Goal: Transaction & Acquisition: Purchase product/service

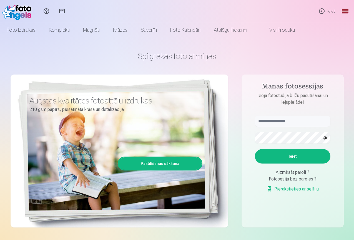
click at [286, 158] on button "Ieiet" at bounding box center [293, 156] width 76 height 14
click at [300, 116] on input "text" at bounding box center [293, 121] width 76 height 11
type input "**********"
click at [323, 140] on button "button" at bounding box center [325, 138] width 11 height 11
click at [300, 157] on button "Ieiet" at bounding box center [293, 156] width 76 height 14
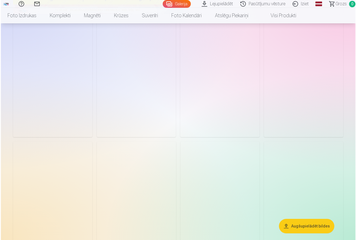
scroll to position [195, 0]
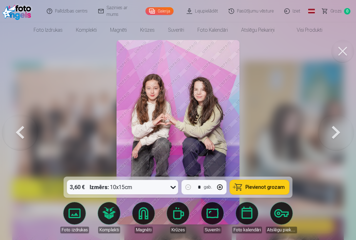
click at [340, 61] on button at bounding box center [342, 51] width 22 height 22
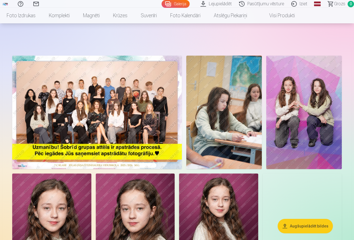
scroll to position [250, 0]
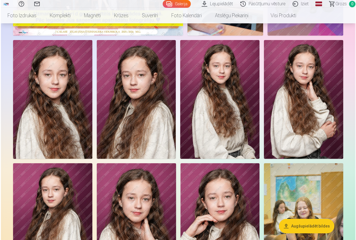
scroll to position [167, 0]
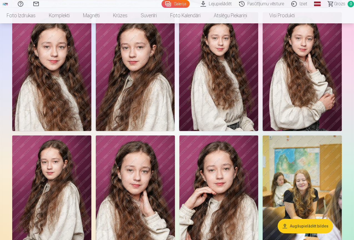
click at [91, 131] on img at bounding box center [51, 71] width 79 height 119
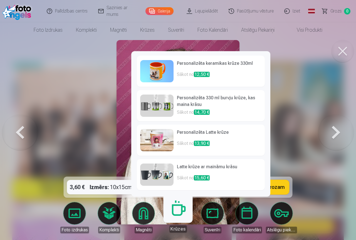
click at [183, 197] on div "Personalizēta keramikas krūze 330ml Sākot no 12,50 € Personalizēta 330 ml burvj…" at bounding box center [200, 123] width 139 height 145
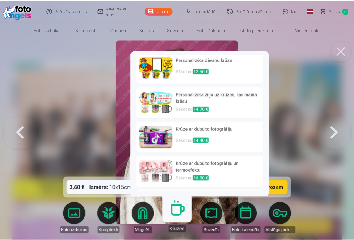
scroll to position [173, 0]
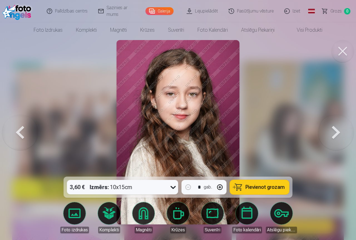
click at [340, 54] on button at bounding box center [342, 51] width 22 height 22
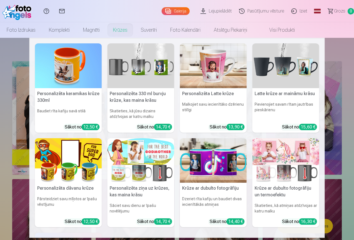
click at [134, 28] on link "Krūzes" at bounding box center [120, 30] width 28 height 16
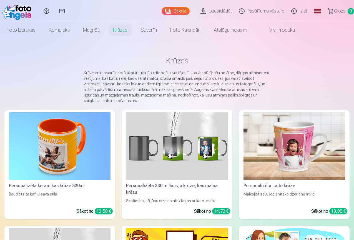
click at [239, 196] on link "Personalizēta Latte krūze Malkojiet savu iecienītāko dzērienu stilīgi Sākot no …" at bounding box center [294, 164] width 111 height 109
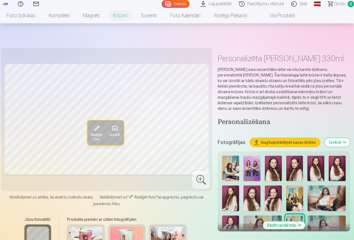
scroll to position [28, 0]
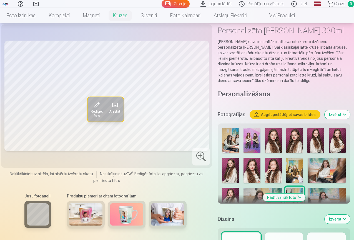
click at [324, 143] on img at bounding box center [316, 140] width 17 height 25
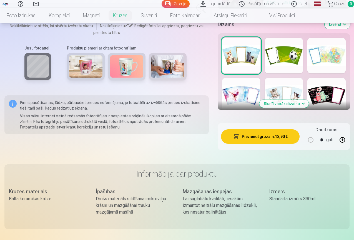
scroll to position [278, 0]
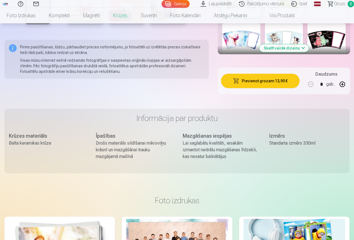
click at [280, 45] on button "Skatīt vairāk dizainu" at bounding box center [284, 48] width 49 height 8
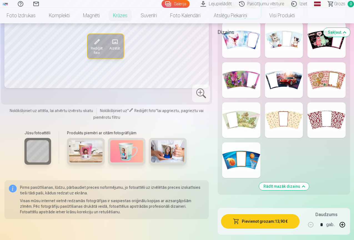
click at [251, 87] on div at bounding box center [241, 80] width 38 height 36
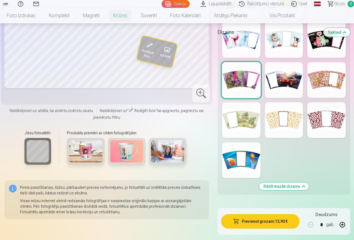
scroll to position [195, 0]
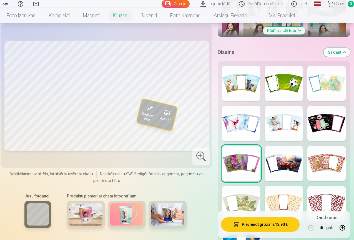
click at [145, 123] on span "Rediģēt foto" at bounding box center [148, 116] width 14 height 11
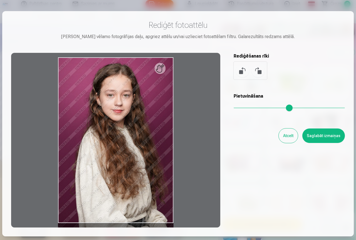
drag, startPoint x: 238, startPoint y: 108, endPoint x: 226, endPoint y: 108, distance: 12.0
click at [233, 108] on input "range" at bounding box center [288, 107] width 111 height 1
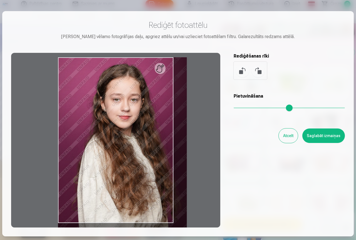
drag, startPoint x: 236, startPoint y: 108, endPoint x: 240, endPoint y: 106, distance: 4.4
click at [240, 107] on input "range" at bounding box center [288, 107] width 111 height 1
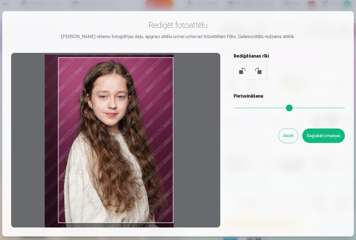
drag, startPoint x: 156, startPoint y: 133, endPoint x: 139, endPoint y: 130, distance: 17.2
click at [139, 130] on div at bounding box center [115, 140] width 209 height 175
click at [251, 67] on div at bounding box center [249, 71] width 33 height 18
drag, startPoint x: 253, startPoint y: 70, endPoint x: 244, endPoint y: 74, distance: 10.2
click at [244, 74] on div at bounding box center [249, 71] width 33 height 18
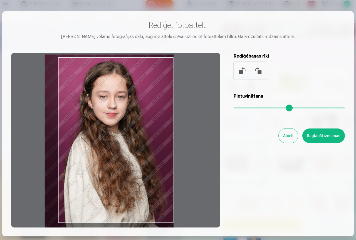
click at [254, 71] on button at bounding box center [257, 70] width 13 height 13
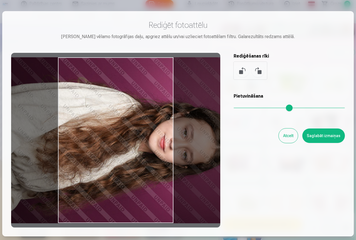
click at [254, 71] on button at bounding box center [257, 70] width 13 height 13
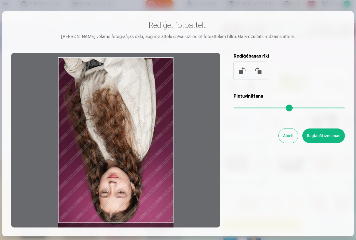
click at [254, 71] on button at bounding box center [257, 70] width 13 height 13
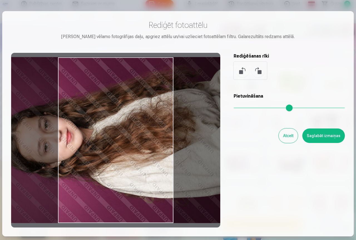
click at [254, 71] on button at bounding box center [257, 70] width 13 height 13
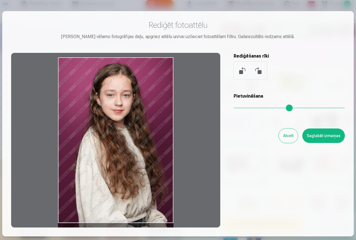
click at [242, 70] on button at bounding box center [242, 70] width 13 height 13
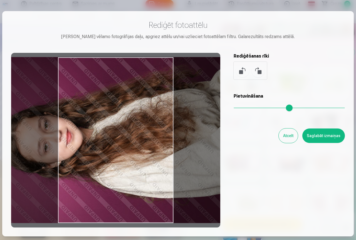
click at [254, 73] on button at bounding box center [257, 70] width 13 height 13
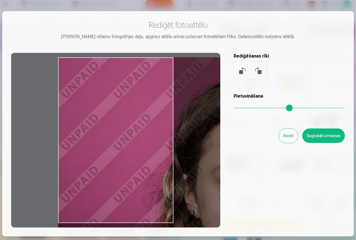
drag, startPoint x: 237, startPoint y: 108, endPoint x: 342, endPoint y: 98, distance: 104.7
click at [342, 107] on input "range" at bounding box center [288, 107] width 111 height 1
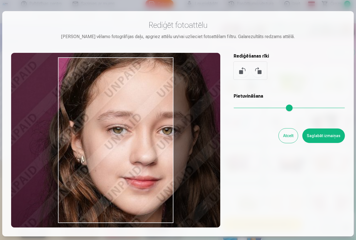
drag, startPoint x: 163, startPoint y: 145, endPoint x: 50, endPoint y: 92, distance: 125.1
click at [50, 92] on div at bounding box center [115, 140] width 209 height 175
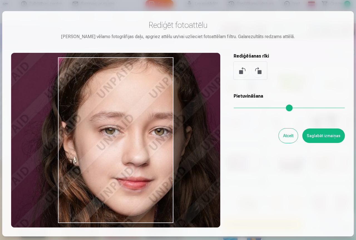
drag, startPoint x: 124, startPoint y: 130, endPoint x: 117, endPoint y: 131, distance: 7.2
click at [117, 131] on div at bounding box center [115, 140] width 209 height 175
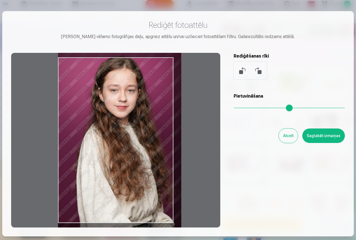
drag, startPoint x: 242, startPoint y: 106, endPoint x: 238, endPoint y: 109, distance: 4.3
click at [238, 108] on input "range" at bounding box center [288, 107] width 111 height 1
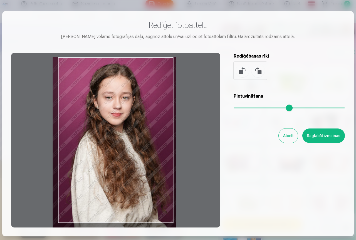
drag, startPoint x: 146, startPoint y: 139, endPoint x: 141, endPoint y: 146, distance: 9.0
click at [141, 146] on div at bounding box center [115, 140] width 209 height 175
type input "****"
click at [326, 137] on button "Saglabāt izmaiņas" at bounding box center [323, 135] width 43 height 14
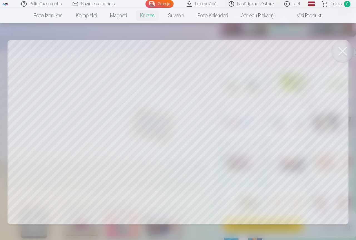
click at [344, 54] on button at bounding box center [342, 51] width 22 height 22
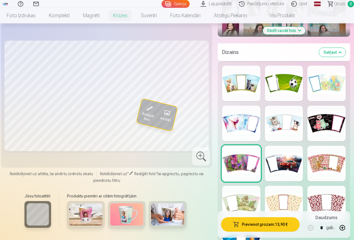
scroll to position [361, 0]
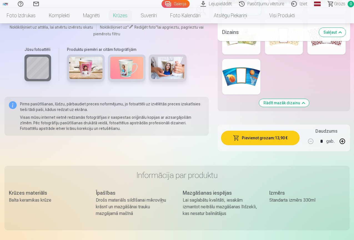
click at [127, 61] on img at bounding box center [126, 68] width 33 height 22
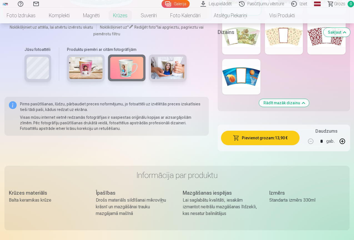
scroll to position [195, 0]
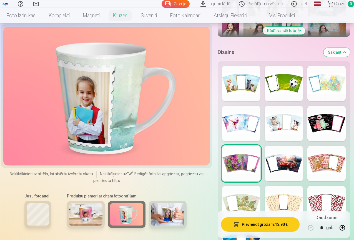
click at [167, 225] on img at bounding box center [167, 214] width 33 height 22
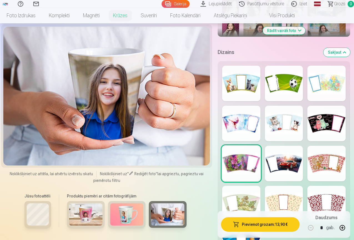
click at [95, 225] on img at bounding box center [85, 214] width 33 height 22
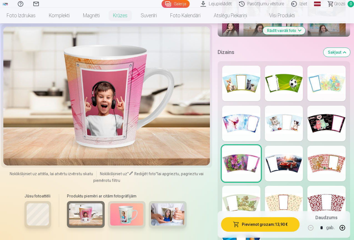
click at [21, 232] on div "Jūsu fotoattēli" at bounding box center [37, 213] width 33 height 47
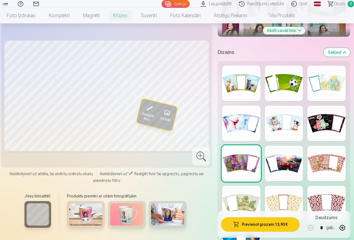
click at [234, 108] on div at bounding box center [241, 124] width 38 height 36
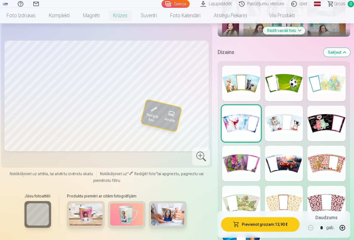
click at [225, 171] on div at bounding box center [241, 164] width 38 height 36
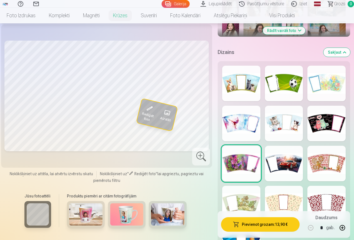
click at [243, 96] on div "Rādīt mazāk dizainu" at bounding box center [284, 169] width 133 height 217
click at [242, 94] on div at bounding box center [241, 84] width 38 height 36
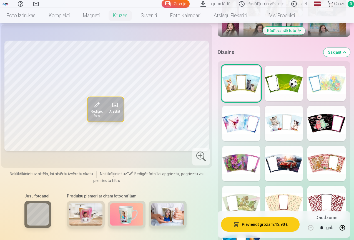
click at [248, 157] on div at bounding box center [241, 164] width 38 height 36
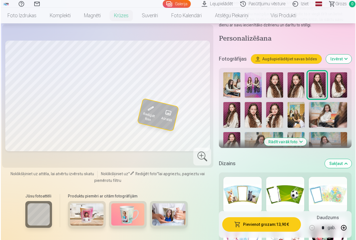
scroll to position [167, 0]
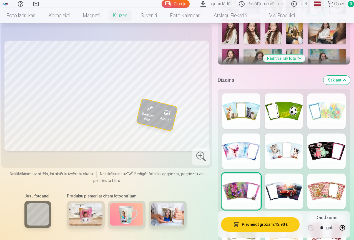
click at [265, 227] on button "Pievienot grozam : 13,90 €" at bounding box center [260, 224] width 78 height 14
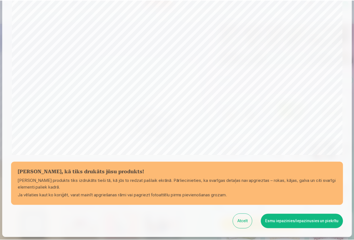
scroll to position [156, 0]
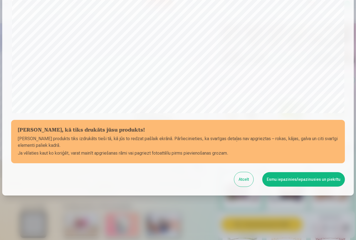
click at [248, 180] on button "Atcelt" at bounding box center [243, 179] width 19 height 14
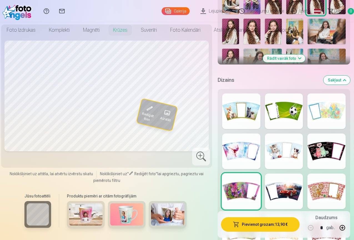
scroll to position [0, 0]
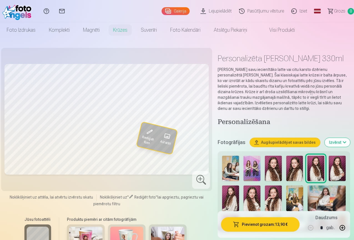
click at [296, 190] on img at bounding box center [295, 197] width 17 height 25
click at [299, 159] on img at bounding box center [295, 168] width 17 height 25
click at [316, 165] on img at bounding box center [316, 168] width 17 height 25
click at [233, 198] on img at bounding box center [230, 197] width 17 height 25
click at [141, 135] on span "Rediģēt foto" at bounding box center [148, 140] width 14 height 11
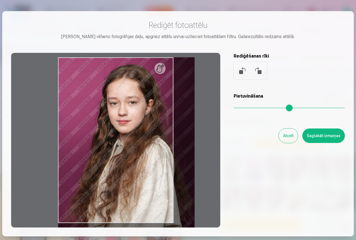
drag, startPoint x: 236, startPoint y: 106, endPoint x: 243, endPoint y: 109, distance: 7.6
click at [243, 108] on input "range" at bounding box center [288, 107] width 111 height 1
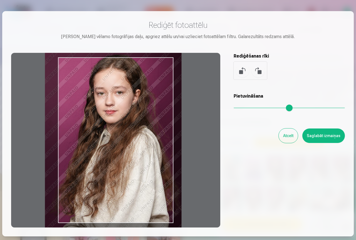
drag, startPoint x: 108, startPoint y: 173, endPoint x: 95, endPoint y: 163, distance: 16.5
click at [95, 163] on div at bounding box center [115, 140] width 209 height 175
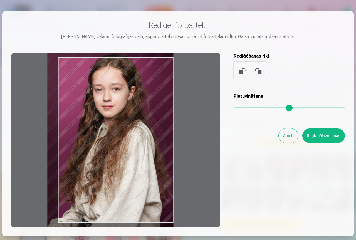
click at [239, 108] on input "range" at bounding box center [288, 107] width 111 height 1
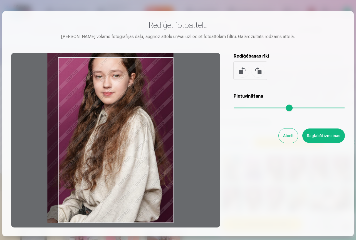
drag, startPoint x: 139, startPoint y: 157, endPoint x: 126, endPoint y: 92, distance: 66.2
click at [126, 92] on div at bounding box center [115, 140] width 209 height 175
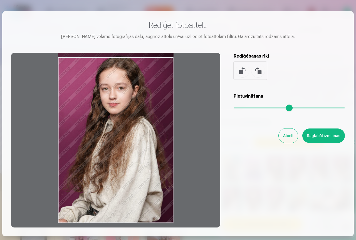
drag, startPoint x: 236, startPoint y: 105, endPoint x: 214, endPoint y: 107, distance: 22.0
click at [233, 107] on input "range" at bounding box center [288, 107] width 111 height 1
drag, startPoint x: 166, startPoint y: 59, endPoint x: 166, endPoint y: 49, distance: 10.3
click at [166, 49] on div "Rediģēt fotoattēlu Pietuvini vēlamo fotogrāfijas daļu, apgriez attēlu un/vai uz…" at bounding box center [178, 123] width 334 height 207
drag, startPoint x: 163, startPoint y: 61, endPoint x: 155, endPoint y: 51, distance: 12.9
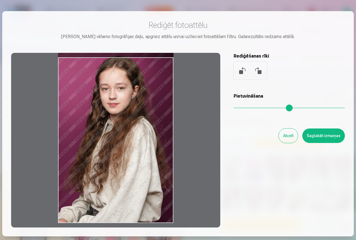
click at [152, 51] on div "Rediģēt fotoattēlu Pietuvini vēlamo fotogrāfijas daļu, apgriez attēlu un/vai uz…" at bounding box center [178, 123] width 334 height 207
type input "*"
drag, startPoint x: 236, startPoint y: 107, endPoint x: 203, endPoint y: 103, distance: 33.3
click at [233, 107] on input "range" at bounding box center [288, 107] width 111 height 1
click at [294, 136] on button "Atcelt" at bounding box center [288, 135] width 19 height 14
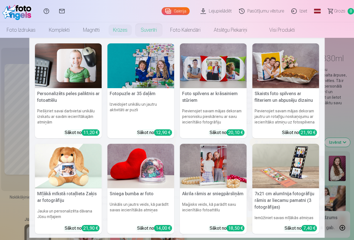
click at [164, 31] on link "Suvenīri" at bounding box center [148, 30] width 29 height 16
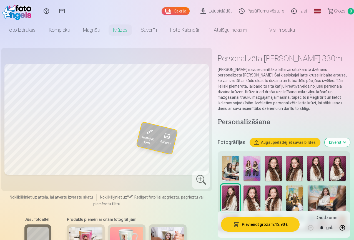
click at [164, 31] on link "Suvenīri" at bounding box center [148, 30] width 29 height 16
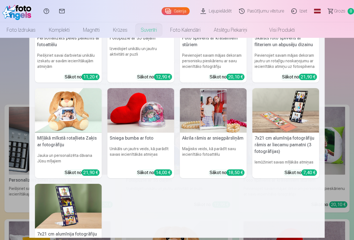
scroll to position [121, 0]
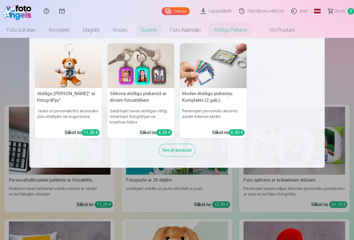
click at [254, 30] on link "Atslēgu piekariņi" at bounding box center [230, 30] width 47 height 16
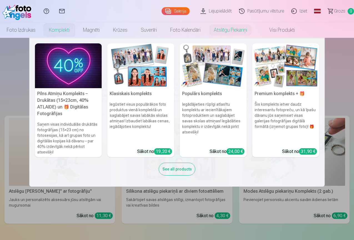
click at [74, 32] on link "Komplekti" at bounding box center [59, 30] width 34 height 16
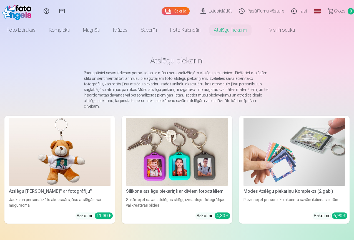
click at [76, 27] on link "Komplekti" at bounding box center [59, 30] width 34 height 16
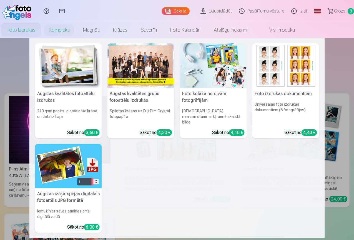
click at [42, 31] on link "Foto izdrukas" at bounding box center [21, 30] width 42 height 16
click at [42, 28] on link "Foto izdrukas" at bounding box center [21, 30] width 42 height 16
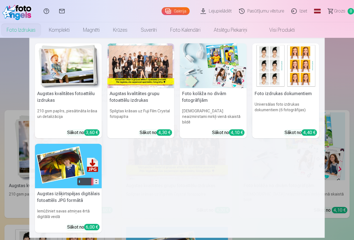
click at [141, 109] on h6 "Spilgtas krāsas uz Fuji Film Crystal fotopapīra" at bounding box center [141, 116] width 67 height 21
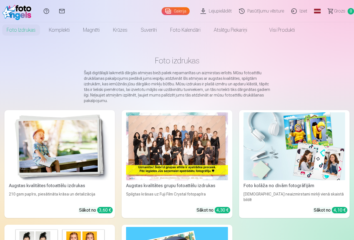
click at [138, 191] on div "Spilgtas krāsas uz Fuji Film Crystal fotopapīra" at bounding box center [177, 196] width 106 height 11
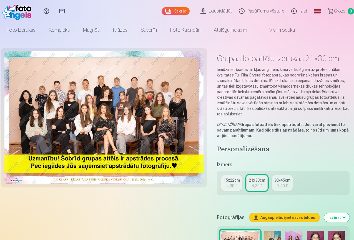
click at [285, 183] on div "7,40 €" at bounding box center [282, 186] width 11 height 6
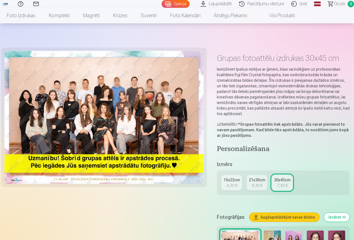
scroll to position [167, 0]
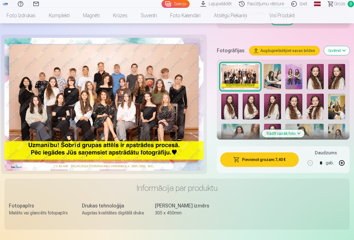
click at [349, 158] on button "button" at bounding box center [341, 162] width 13 height 13
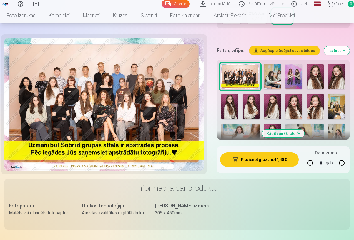
click at [343, 156] on button "button" at bounding box center [341, 162] width 13 height 13
click at [345, 156] on button "button" at bounding box center [341, 162] width 13 height 13
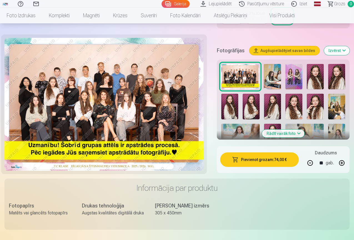
click at [345, 156] on button "button" at bounding box center [341, 162] width 13 height 13
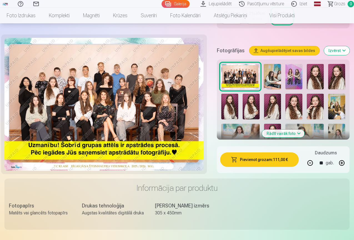
click at [345, 156] on button "button" at bounding box center [341, 162] width 13 height 13
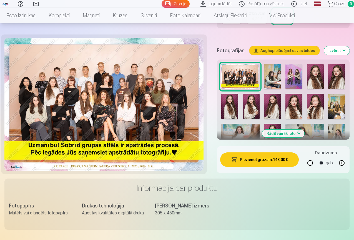
click at [345, 156] on button "button" at bounding box center [341, 162] width 13 height 13
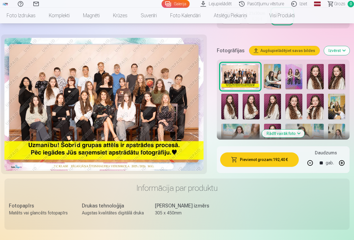
click at [345, 156] on button "button" at bounding box center [341, 162] width 13 height 13
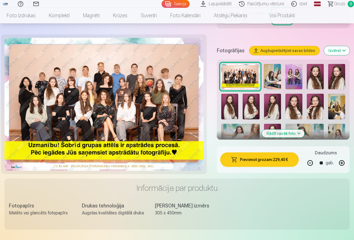
click at [345, 156] on button "button" at bounding box center [341, 162] width 13 height 13
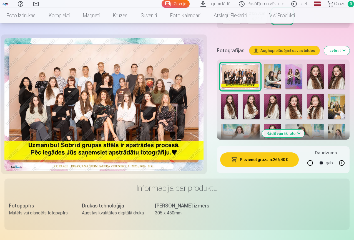
click at [345, 156] on button "button" at bounding box center [341, 162] width 13 height 13
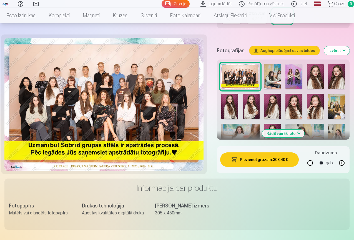
click at [345, 156] on button "button" at bounding box center [341, 162] width 13 height 13
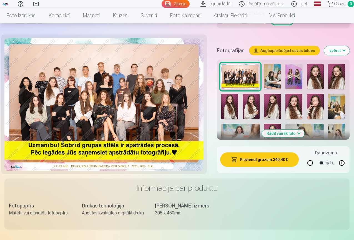
click at [345, 156] on button "button" at bounding box center [341, 162] width 13 height 13
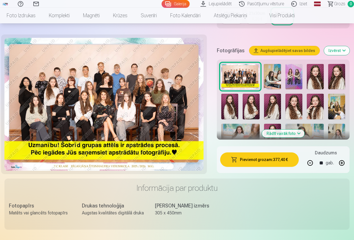
click at [345, 156] on button "button" at bounding box center [341, 162] width 13 height 13
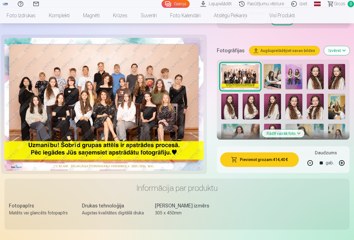
click at [345, 156] on button "button" at bounding box center [341, 162] width 13 height 13
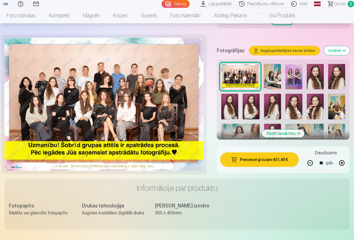
click at [345, 156] on button "button" at bounding box center [341, 162] width 13 height 13
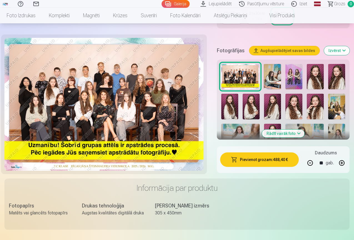
click at [345, 156] on button "button" at bounding box center [341, 162] width 13 height 13
click at [140, 106] on img at bounding box center [103, 104] width 199 height 133
click at [349, 158] on button "button" at bounding box center [341, 162] width 13 height 13
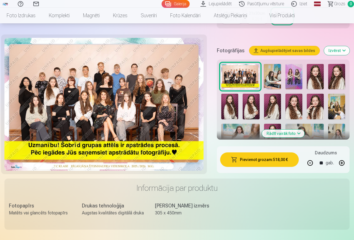
click at [349, 158] on button "button" at bounding box center [341, 162] width 13 height 13
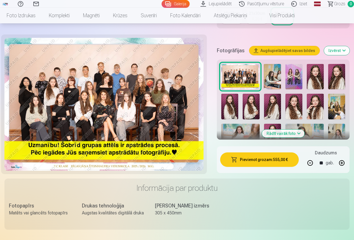
click at [349, 158] on button "button" at bounding box center [341, 162] width 13 height 13
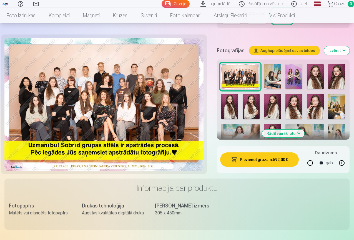
click at [349, 158] on button "button" at bounding box center [341, 162] width 13 height 13
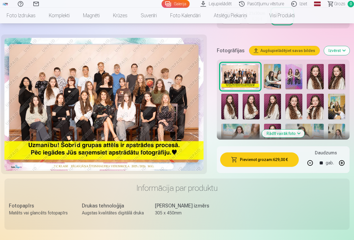
click at [349, 158] on button "button" at bounding box center [341, 162] width 13 height 13
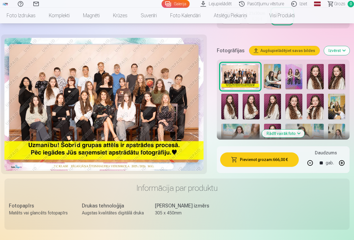
click at [349, 158] on button "button" at bounding box center [341, 162] width 13 height 13
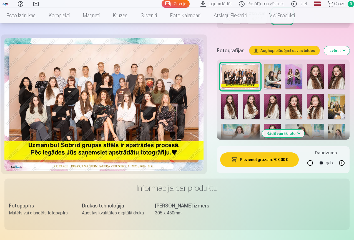
click at [349, 158] on button "button" at bounding box center [341, 162] width 13 height 13
type input "**"
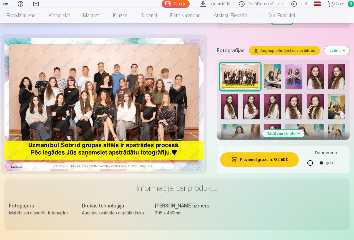
click at [350, 157] on div "Pievienot grozam : 732,60 € Daudzums ** gab." at bounding box center [283, 159] width 133 height 27
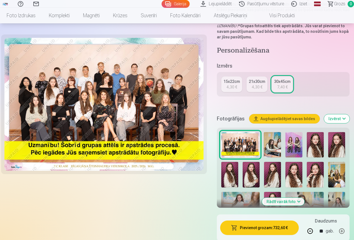
scroll to position [154, 0]
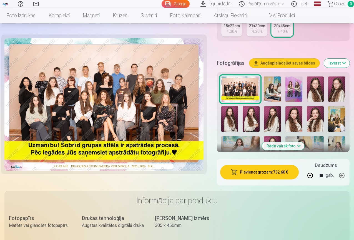
click at [337, 84] on img at bounding box center [337, 89] width 17 height 26
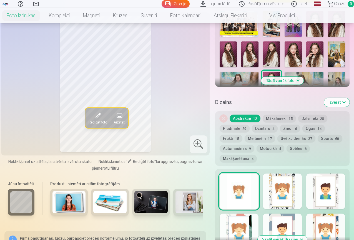
scroll to position [250, 0]
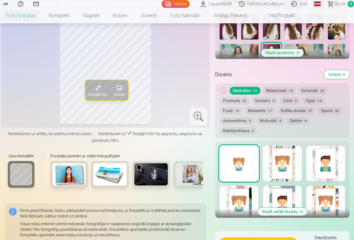
click at [297, 208] on button "Skatīt vairāk dizainu" at bounding box center [282, 212] width 49 height 8
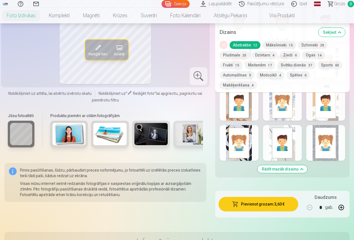
scroll to position [389, 0]
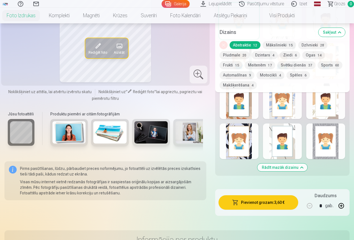
click at [331, 135] on div at bounding box center [326, 141] width 39 height 36
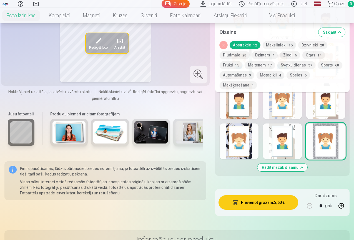
click at [252, 123] on div at bounding box center [239, 141] width 39 height 36
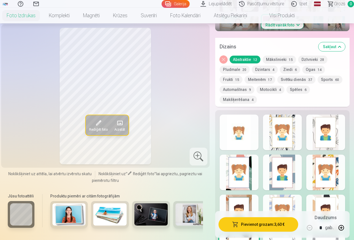
scroll to position [417, 0]
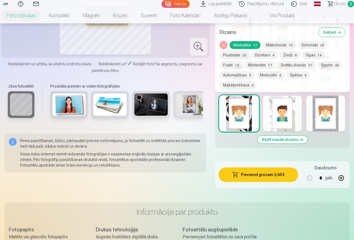
click at [345, 171] on button "button" at bounding box center [341, 177] width 13 height 13
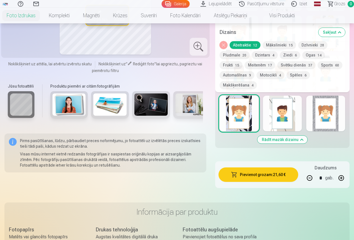
click at [345, 171] on button "button" at bounding box center [341, 177] width 13 height 13
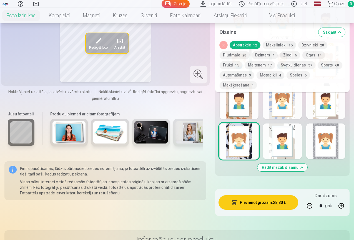
click at [281, 47] on button "Mākslinieki 15" at bounding box center [279, 45] width 33 height 8
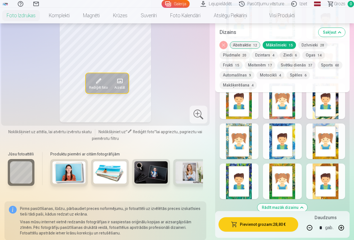
click at [302, 132] on div at bounding box center [282, 141] width 39 height 36
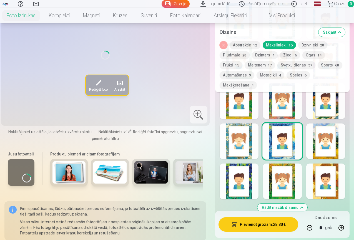
click at [294, 163] on div at bounding box center [282, 181] width 39 height 36
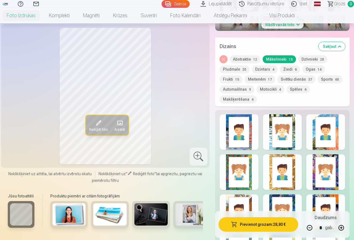
scroll to position [306, 0]
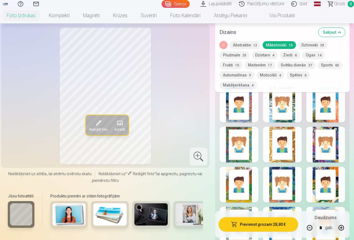
click at [330, 127] on div at bounding box center [326, 145] width 39 height 36
click at [330, 102] on div at bounding box center [326, 105] width 39 height 36
click at [310, 56] on button "Ogas 14" at bounding box center [314, 55] width 23 height 8
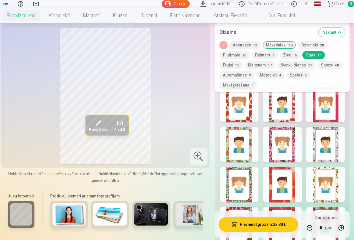
click at [297, 127] on div at bounding box center [282, 145] width 39 height 36
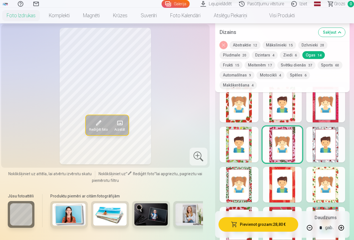
click at [295, 57] on button "Ziedi 6" at bounding box center [290, 55] width 20 height 8
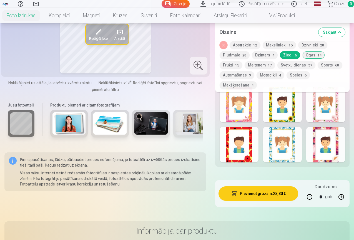
click at [296, 127] on div at bounding box center [282, 145] width 39 height 36
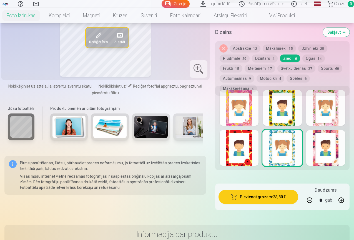
scroll to position [195, 0]
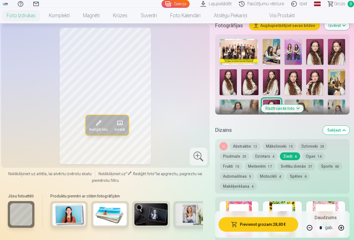
click at [334, 201] on div at bounding box center [326, 219] width 39 height 36
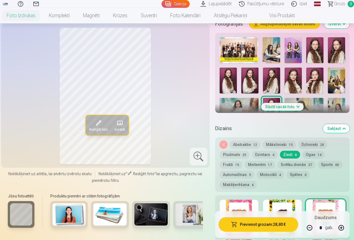
scroll to position [278, 0]
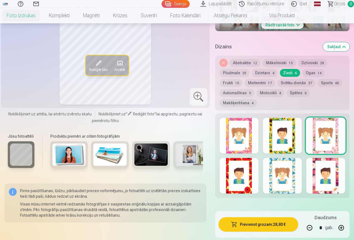
click at [78, 143] on img at bounding box center [69, 154] width 33 height 22
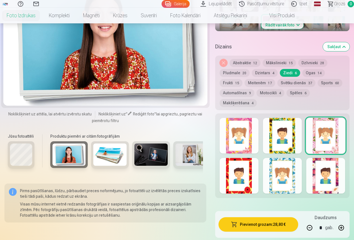
scroll to position [195, 0]
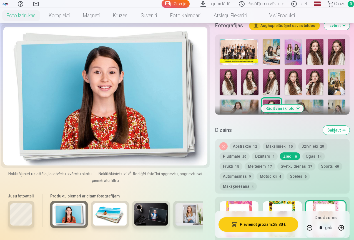
click at [124, 224] on div at bounding box center [110, 214] width 38 height 27
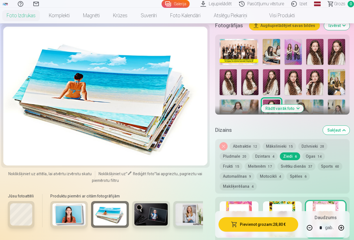
click at [147, 220] on img at bounding box center [151, 214] width 33 height 22
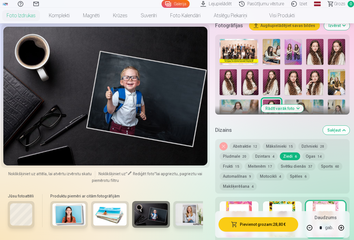
click at [189, 221] on img at bounding box center [192, 214] width 33 height 22
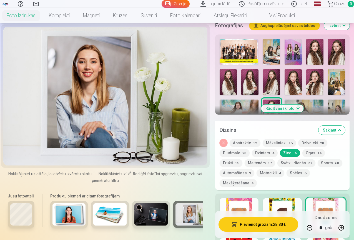
scroll to position [306, 0]
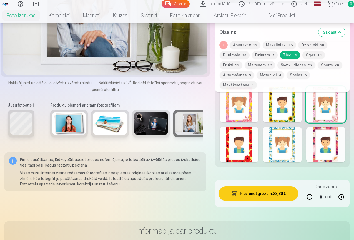
click at [347, 190] on button "button" at bounding box center [341, 196] width 13 height 13
click at [344, 190] on button "button" at bounding box center [341, 196] width 13 height 13
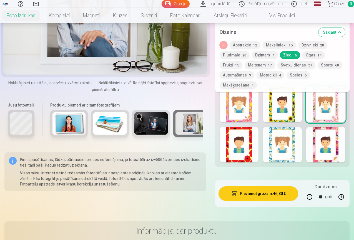
click at [344, 190] on button "button" at bounding box center [341, 196] width 13 height 13
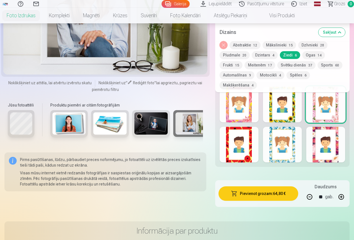
click at [344, 190] on button "button" at bounding box center [341, 196] width 13 height 13
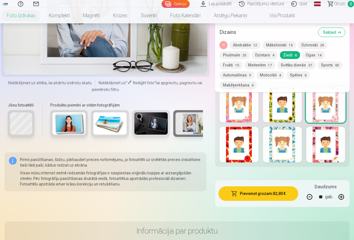
click at [344, 190] on button "button" at bounding box center [341, 196] width 13 height 13
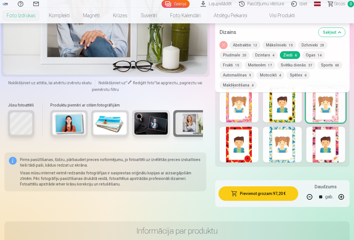
click at [344, 190] on button "button" at bounding box center [341, 196] width 13 height 13
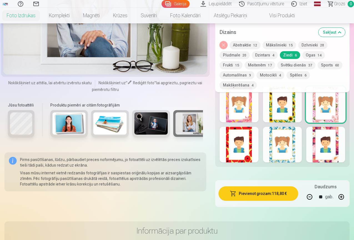
click at [344, 190] on button "button" at bounding box center [341, 196] width 13 height 13
click at [342, 190] on button "button" at bounding box center [341, 196] width 13 height 13
click at [343, 190] on button "button" at bounding box center [341, 196] width 13 height 13
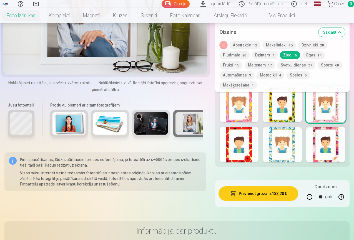
click at [344, 190] on button "button" at bounding box center [341, 196] width 13 height 13
click at [348, 190] on button "button" at bounding box center [341, 196] width 13 height 13
drag, startPoint x: 349, startPoint y: 178, endPoint x: 343, endPoint y: 181, distance: 7.0
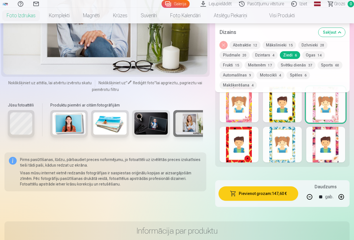
click at [347, 190] on button "button" at bounding box center [341, 196] width 13 height 13
click at [342, 190] on button "button" at bounding box center [341, 196] width 13 height 13
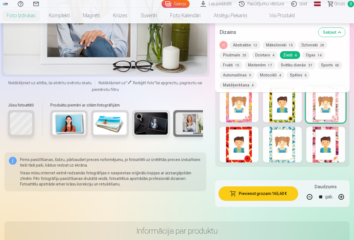
click at [342, 190] on button "button" at bounding box center [341, 196] width 13 height 13
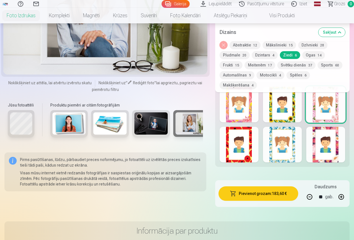
click at [342, 190] on button "button" at bounding box center [341, 196] width 13 height 13
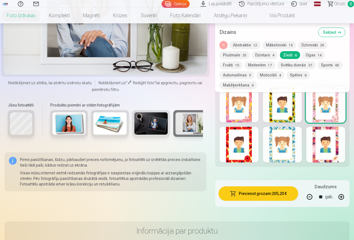
click at [342, 190] on button "button" at bounding box center [341, 196] width 13 height 13
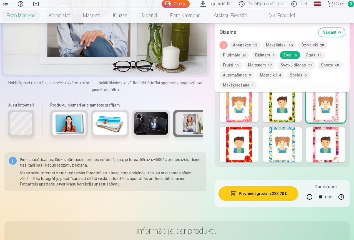
click at [342, 190] on button "button" at bounding box center [341, 196] width 13 height 13
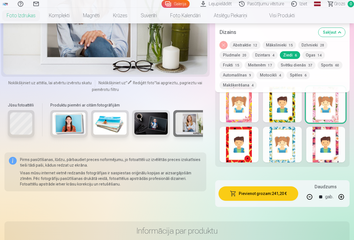
click at [343, 190] on button "button" at bounding box center [341, 196] width 13 height 13
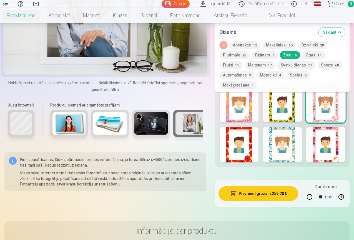
click at [343, 190] on button "button" at bounding box center [341, 196] width 13 height 13
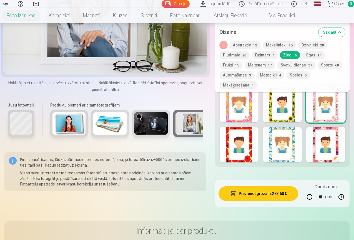
click at [343, 190] on button "button" at bounding box center [341, 196] width 13 height 13
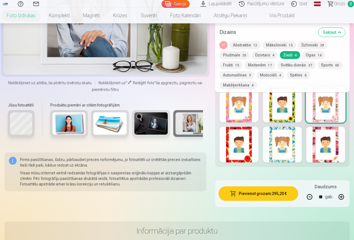
click at [343, 190] on button "button" at bounding box center [341, 196] width 13 height 13
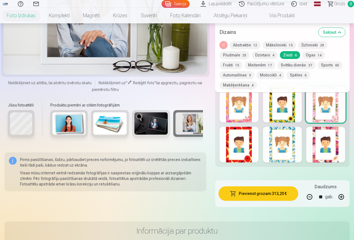
click at [343, 190] on button "button" at bounding box center [341, 196] width 13 height 13
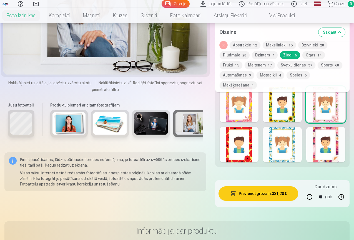
click at [343, 190] on button "button" at bounding box center [341, 196] width 13 height 13
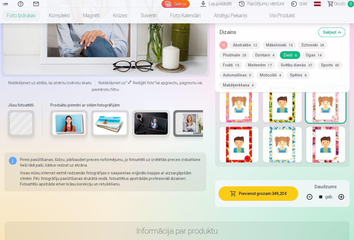
click at [343, 190] on button "button" at bounding box center [341, 196] width 13 height 13
type input "**"
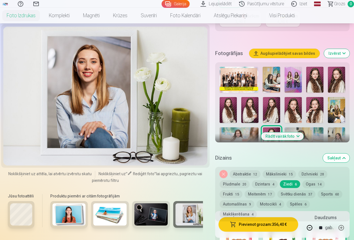
scroll to position [28, 0]
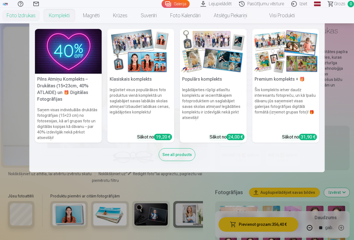
click at [76, 16] on link "Komplekti" at bounding box center [59, 16] width 34 height 16
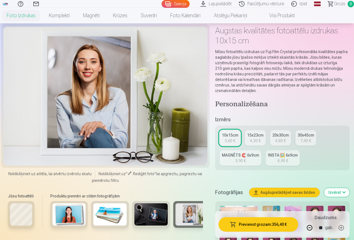
click at [76, 15] on link "Komplekti" at bounding box center [59, 16] width 34 height 16
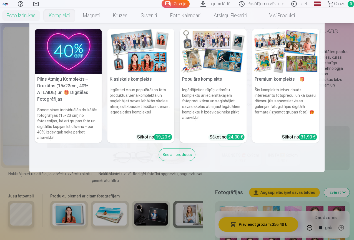
click at [83, 69] on img at bounding box center [68, 51] width 67 height 45
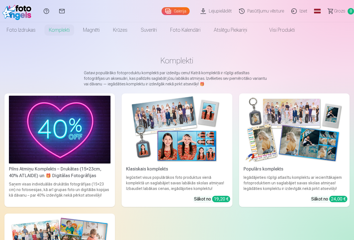
click at [26, 166] on div "Pilns Atmiņu Komplekts – Drukātas (15×23cm, 40% ATLAIDE) un 🎁 Digitālas Fotogrā…" at bounding box center [60, 172] width 106 height 13
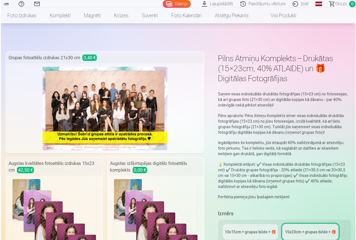
scroll to position [56, 0]
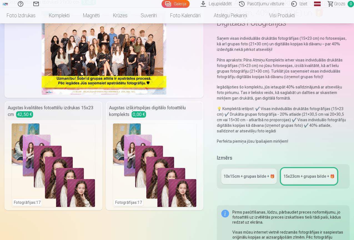
click at [178, 150] on div "Fotogrāfijas : 17" at bounding box center [154, 164] width 83 height 83
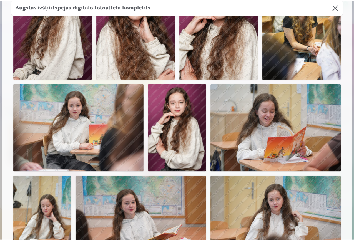
scroll to position [278, 0]
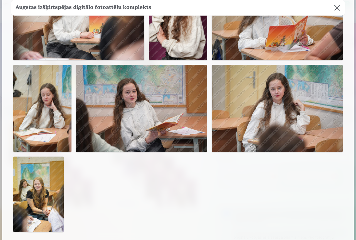
click at [330, 14] on button at bounding box center [337, 8] width 16 height 16
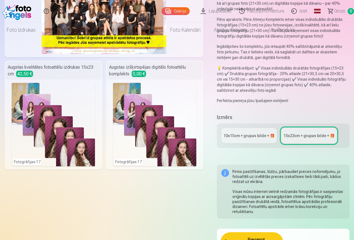
scroll to position [0, 0]
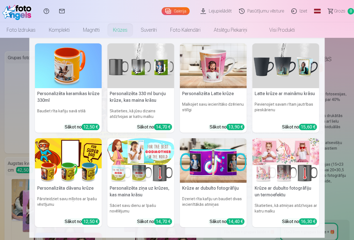
click at [155, 193] on h5 "Personalizēta ziņa uz krūzes, kas maina krāsu" at bounding box center [141, 192] width 67 height 18
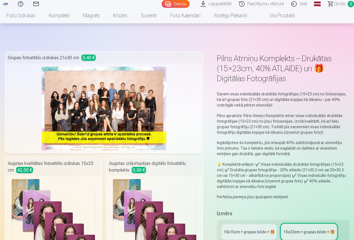
scroll to position [83, 0]
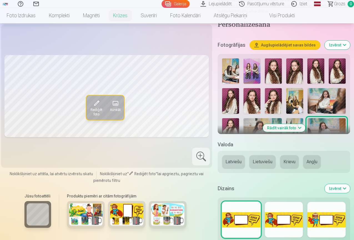
scroll to position [139, 0]
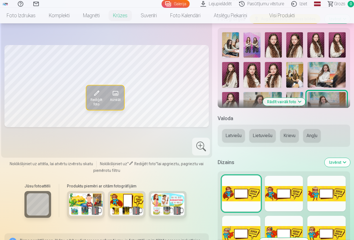
click at [338, 189] on div at bounding box center [327, 194] width 38 height 36
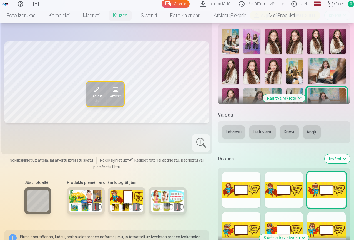
scroll to position [222, 0]
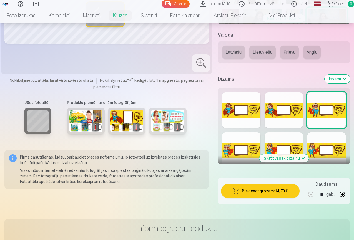
click at [284, 161] on button "Skatīt vairāk dizainu" at bounding box center [284, 158] width 49 height 8
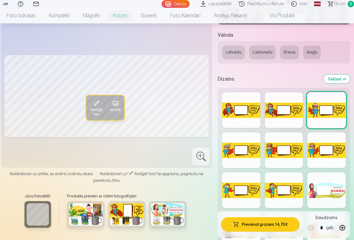
click at [334, 196] on div at bounding box center [327, 190] width 38 height 36
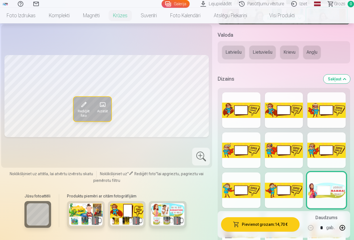
click at [255, 53] on button "Lietuviešu" at bounding box center [263, 52] width 26 height 13
click at [284, 51] on button "Krievu" at bounding box center [289, 52] width 19 height 13
click at [307, 54] on button "Angļu" at bounding box center [313, 52] width 18 height 13
click at [285, 50] on button "Krievu" at bounding box center [289, 52] width 19 height 13
click at [254, 53] on button "Lietuviešu" at bounding box center [263, 52] width 26 height 13
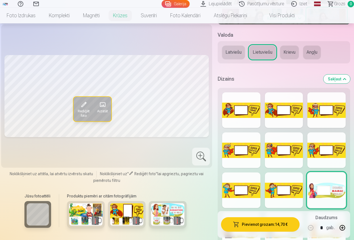
click at [236, 46] on button "Latviešu" at bounding box center [233, 52] width 23 height 13
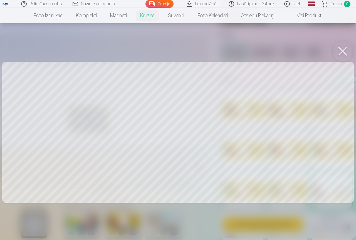
click at [350, 50] on button at bounding box center [342, 51] width 22 height 22
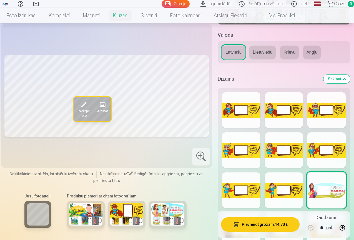
click at [83, 222] on img at bounding box center [85, 214] width 33 height 22
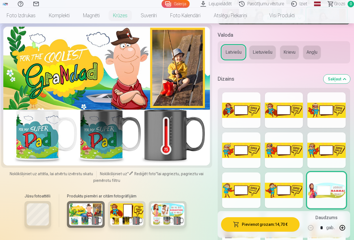
click at [127, 218] on img at bounding box center [126, 214] width 33 height 22
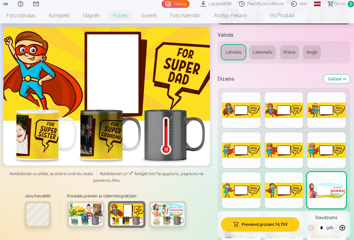
click at [153, 219] on img at bounding box center [167, 214] width 33 height 22
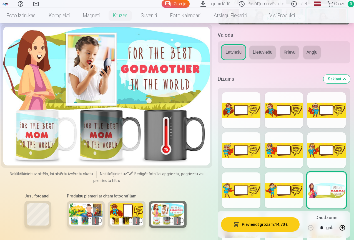
click at [95, 97] on div at bounding box center [106, 96] width 207 height 139
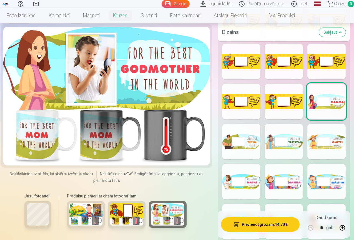
scroll to position [334, 0]
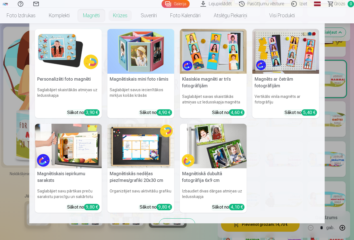
click at [106, 14] on link "Magnēti" at bounding box center [91, 16] width 30 height 16
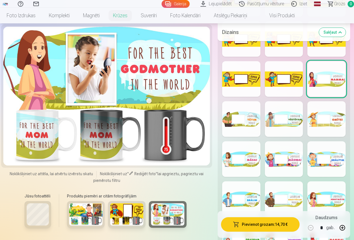
click at [106, 18] on link "Magnēti" at bounding box center [91, 16] width 30 height 16
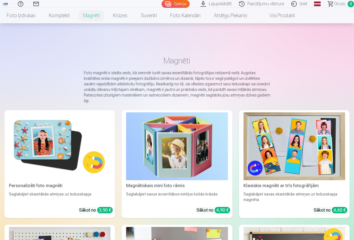
scroll to position [56, 0]
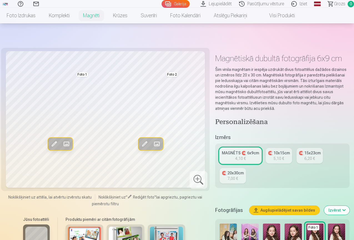
scroll to position [83, 0]
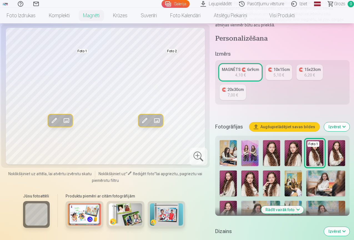
click at [284, 208] on button "Rādīt vairāk foto" at bounding box center [282, 210] width 43 height 8
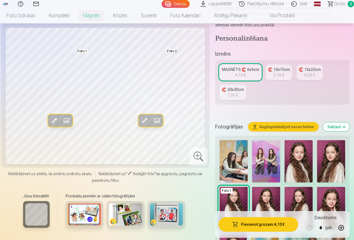
click at [338, 181] on img at bounding box center [331, 161] width 28 height 42
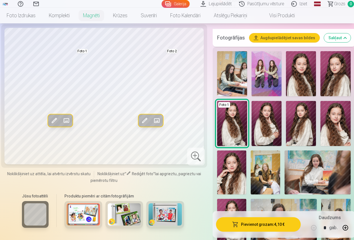
scroll to position [222, 0]
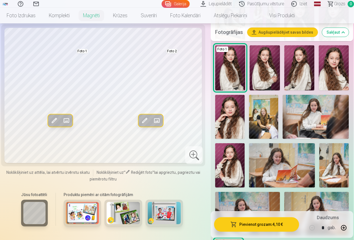
click at [255, 194] on img at bounding box center [247, 213] width 65 height 43
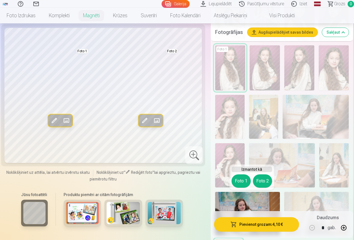
scroll to position [250, 0]
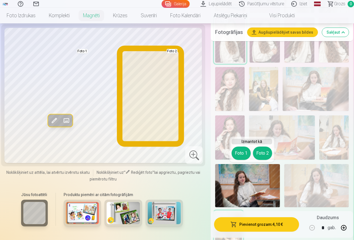
click at [260, 150] on button "Foto 2" at bounding box center [262, 152] width 19 height 13
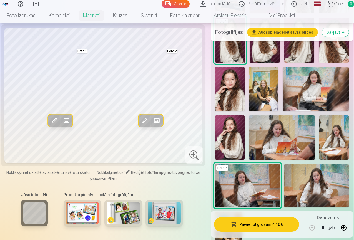
click at [88, 222] on img at bounding box center [82, 213] width 33 height 22
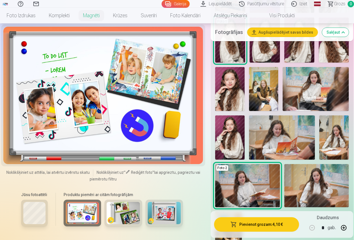
click at [136, 219] on img at bounding box center [123, 213] width 33 height 22
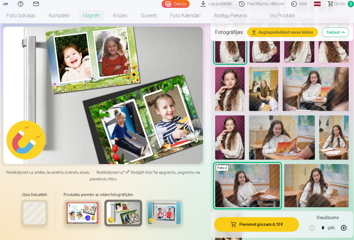
click at [165, 222] on img at bounding box center [164, 213] width 33 height 22
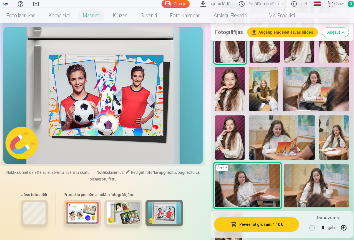
click at [21, 224] on div at bounding box center [34, 213] width 27 height 27
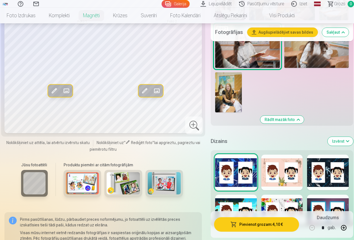
scroll to position [473, 0]
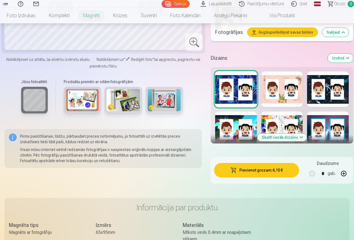
click at [344, 56] on button "Izvērst" at bounding box center [341, 58] width 26 height 9
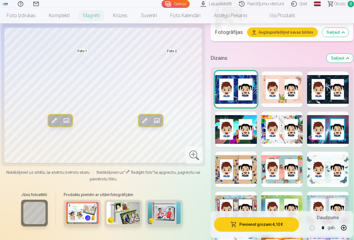
click at [317, 91] on div at bounding box center [328, 89] width 42 height 36
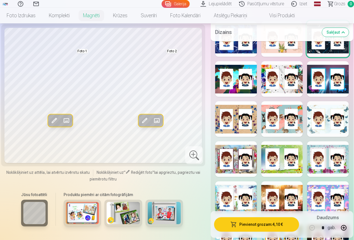
scroll to position [639, 0]
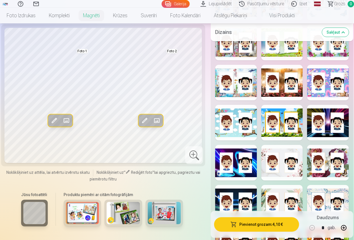
click at [295, 89] on div at bounding box center [283, 83] width 42 height 36
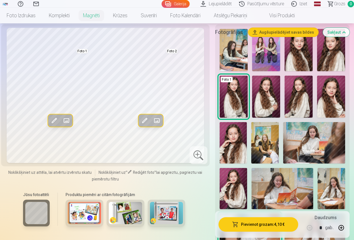
scroll to position [0, 0]
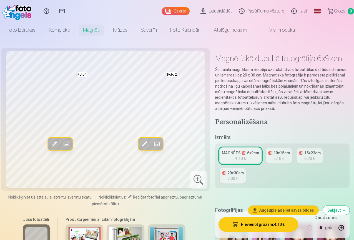
click at [295, 13] on link "Iziet" at bounding box center [300, 11] width 23 height 22
